Goal: Task Accomplishment & Management: Manage account settings

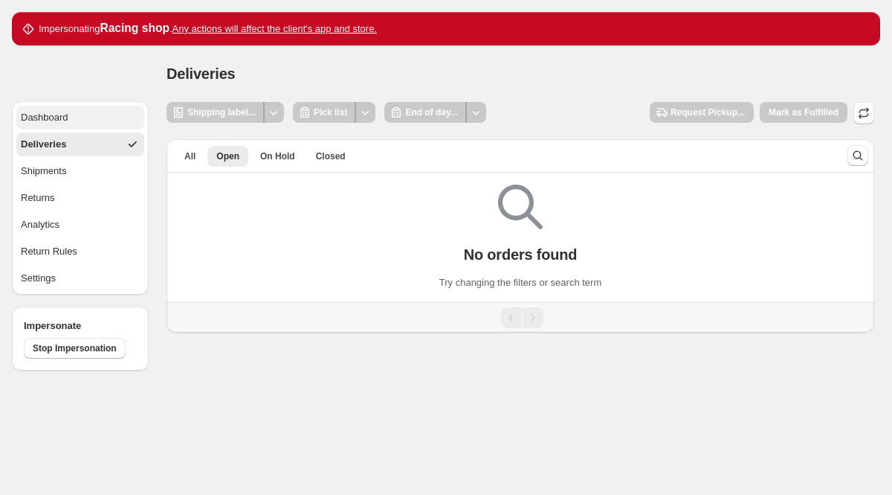
click at [80, 123] on button "Dashboard" at bounding box center [80, 118] width 128 height 24
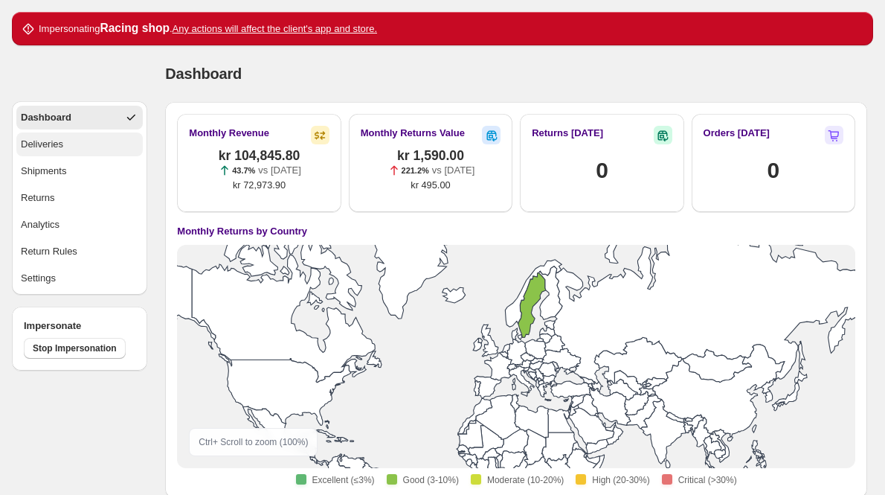
click at [77, 140] on button "Deliveries" at bounding box center [79, 144] width 126 height 24
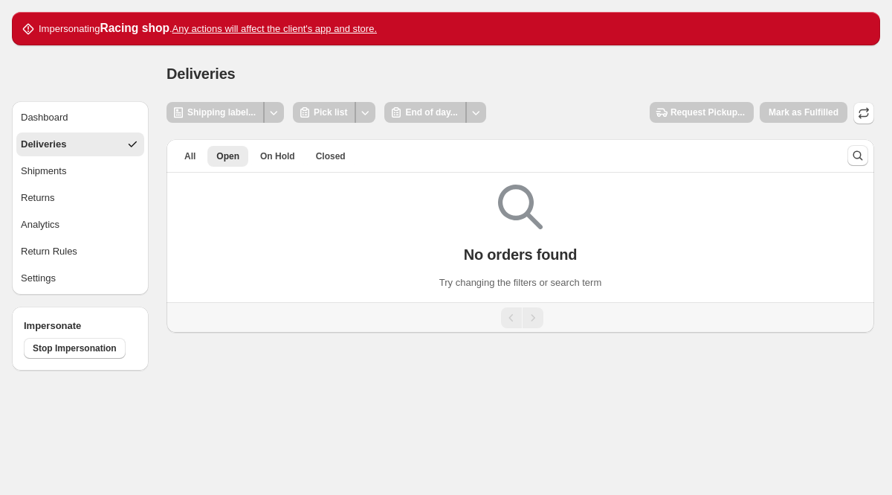
click at [103, 185] on ul "Dashboard Deliveries Shipments Returns Analytics Return Rules Settings" at bounding box center [80, 198] width 128 height 184
click at [86, 176] on button "Shipments" at bounding box center [80, 171] width 128 height 24
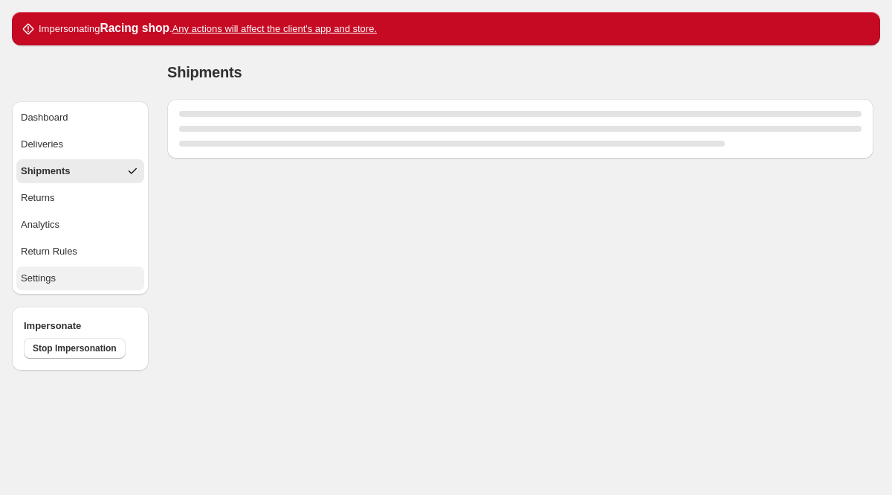
click at [68, 274] on button "Settings" at bounding box center [80, 278] width 128 height 24
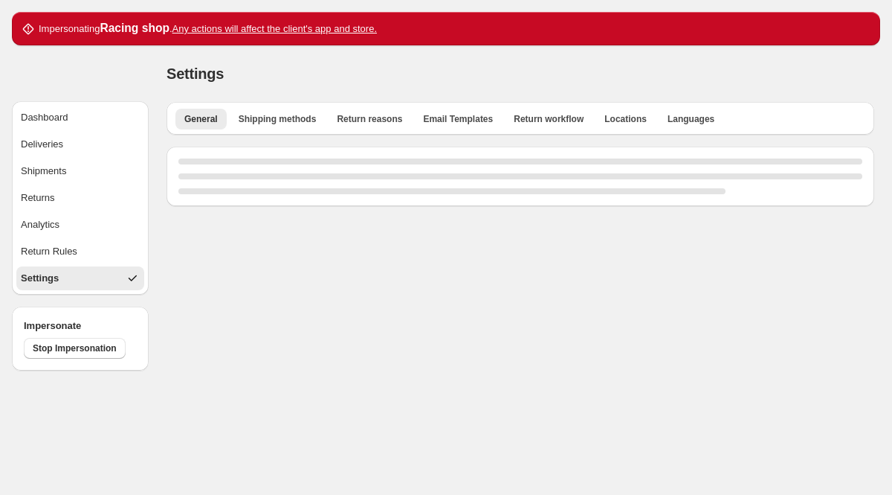
select select "**"
